Goal: Find specific page/section: Find specific page/section

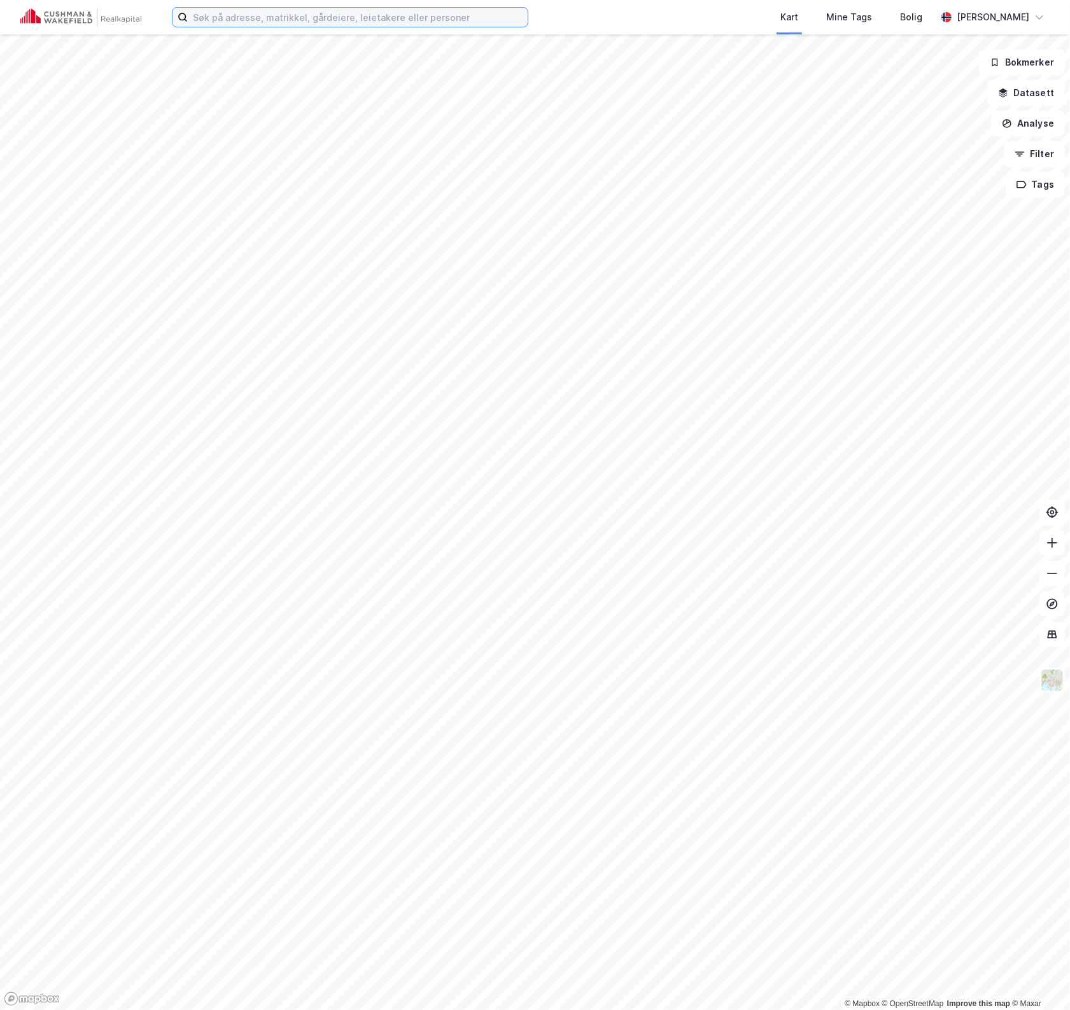
click at [411, 20] on input at bounding box center [358, 17] width 340 height 19
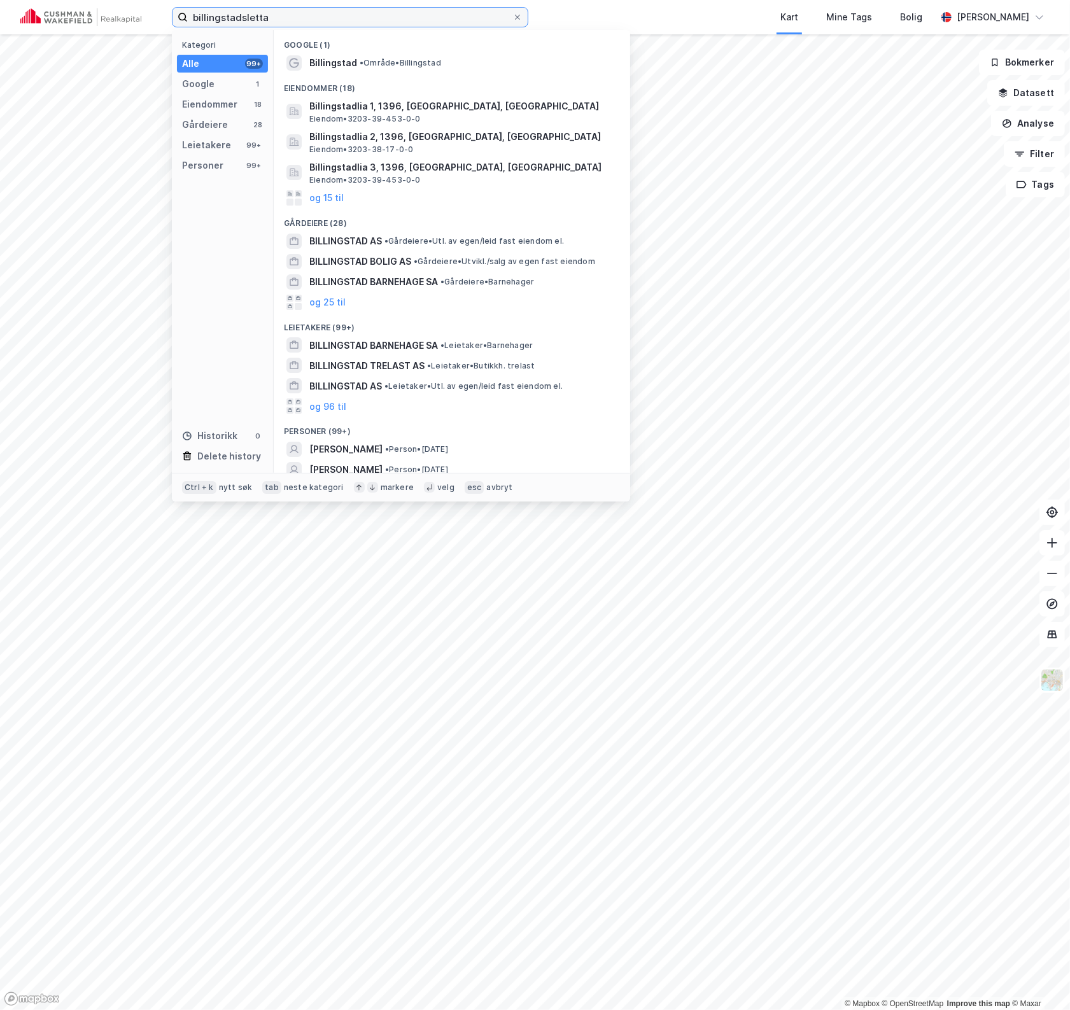
type input "billingstadsletta"
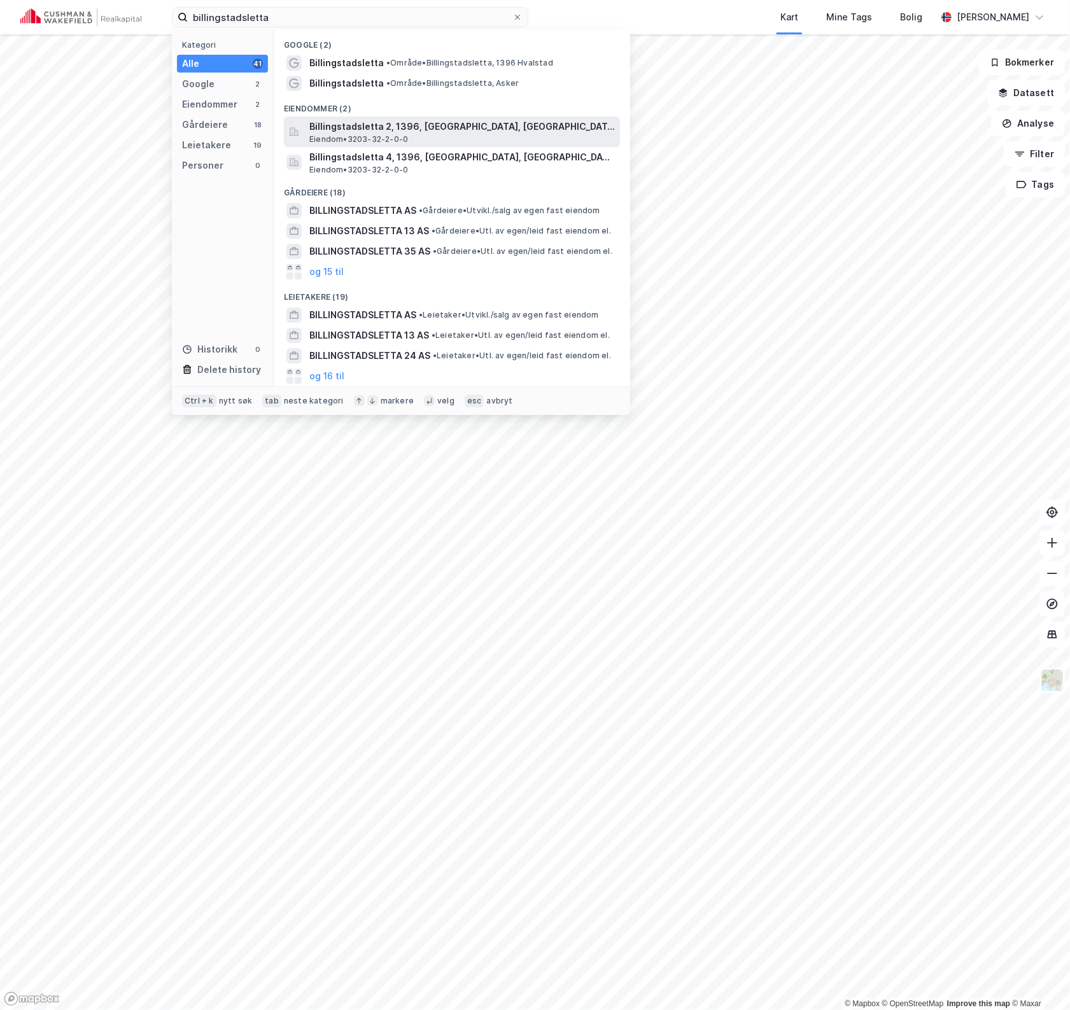
click at [403, 119] on span "Billingstadsletta 2, 1396, [GEOGRAPHIC_DATA], [GEOGRAPHIC_DATA]" at bounding box center [461, 126] width 305 height 15
